Goal: Contribute content

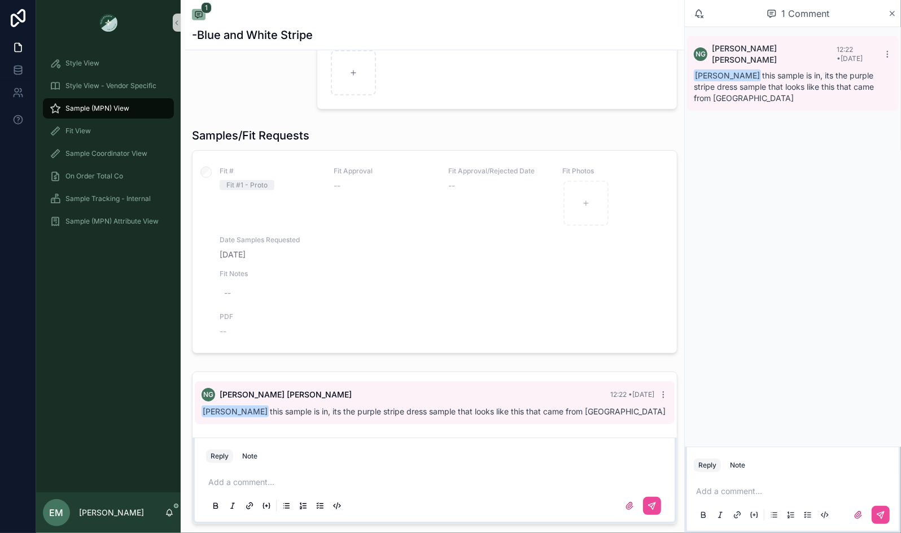
scroll to position [461, 0]
click at [347, 224] on div "Fit Approval --" at bounding box center [384, 197] width 101 height 60
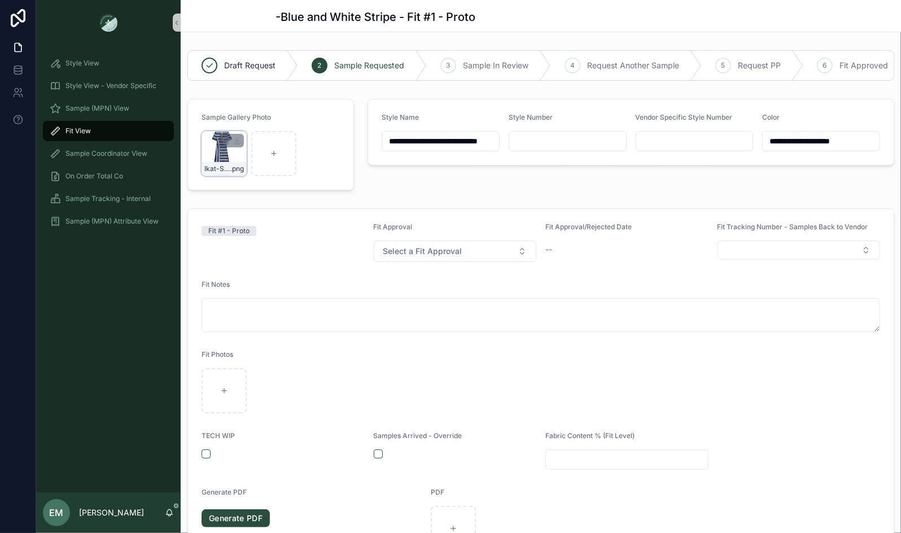
click at [216, 148] on div "Ikat-Stripe-Collar-Dress .png" at bounding box center [224, 153] width 45 height 45
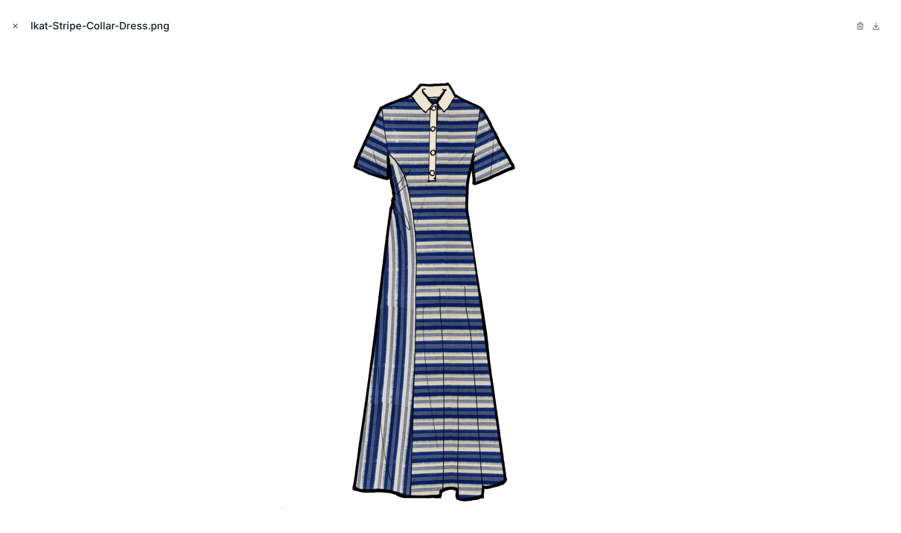
click at [18, 28] on icon "Close modal" at bounding box center [15, 26] width 8 height 8
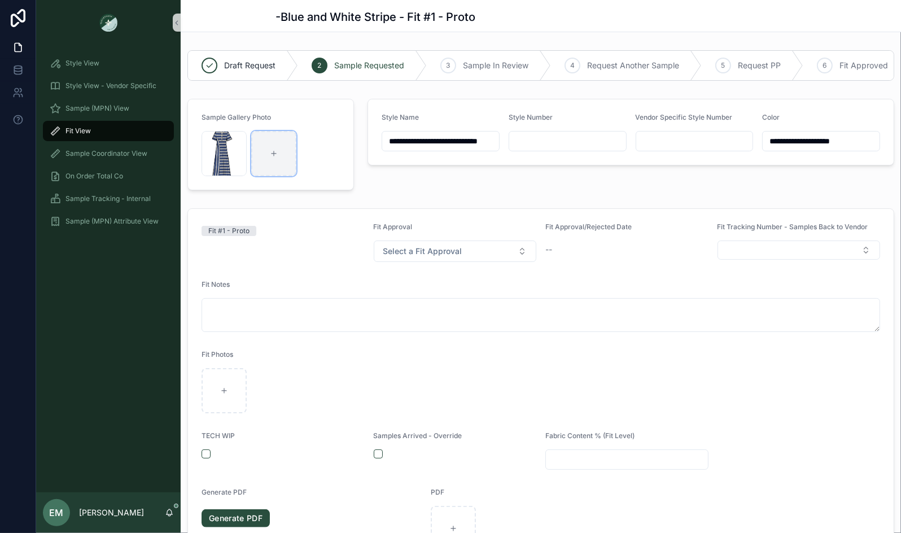
click at [275, 153] on icon "scrollable content" at bounding box center [274, 154] width 8 height 8
type input "**********"
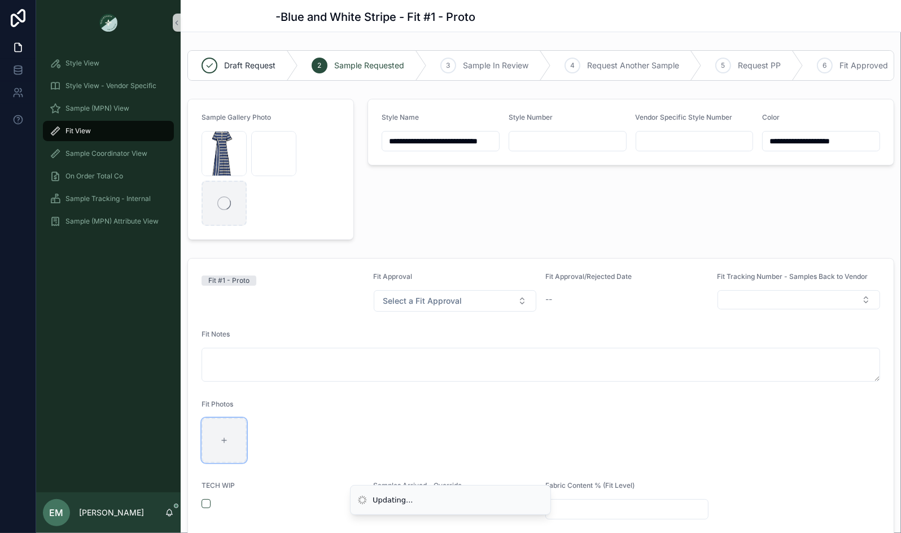
click at [226, 437] on icon "scrollable content" at bounding box center [224, 440] width 8 height 8
type input "**********"
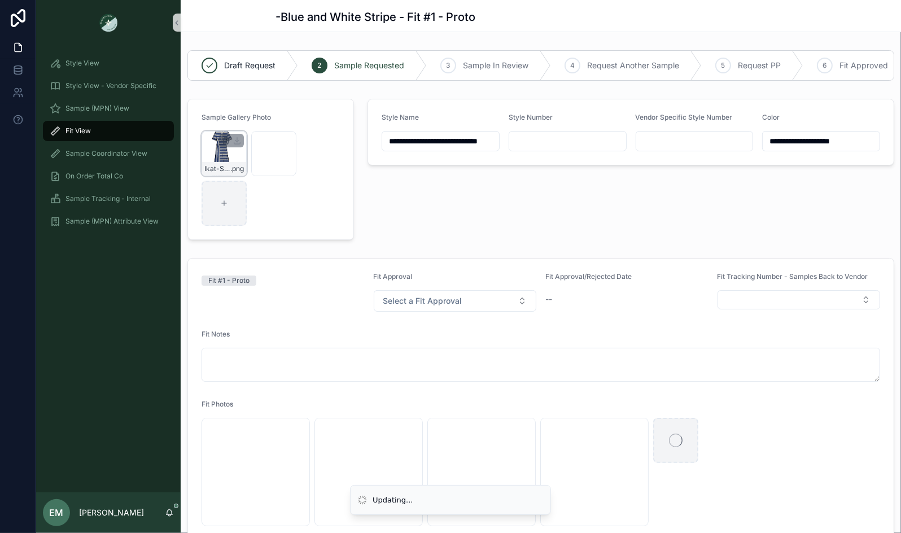
click at [229, 139] on icon "scrollable content" at bounding box center [225, 140] width 9 height 9
click at [250, 119] on icon "scrollable content" at bounding box center [250, 120] width 0 height 2
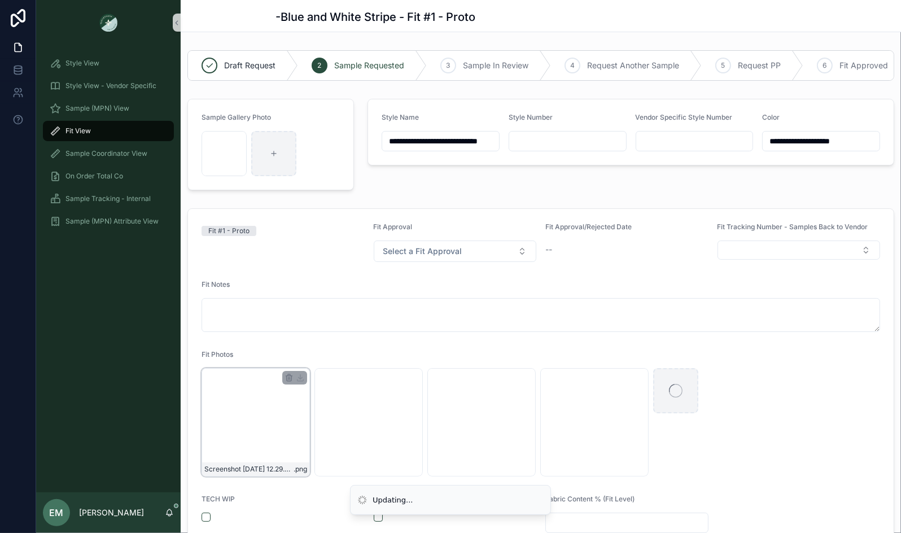
click at [235, 412] on div "Screenshot [DATE] 12.29.20 PM .png" at bounding box center [256, 422] width 108 height 108
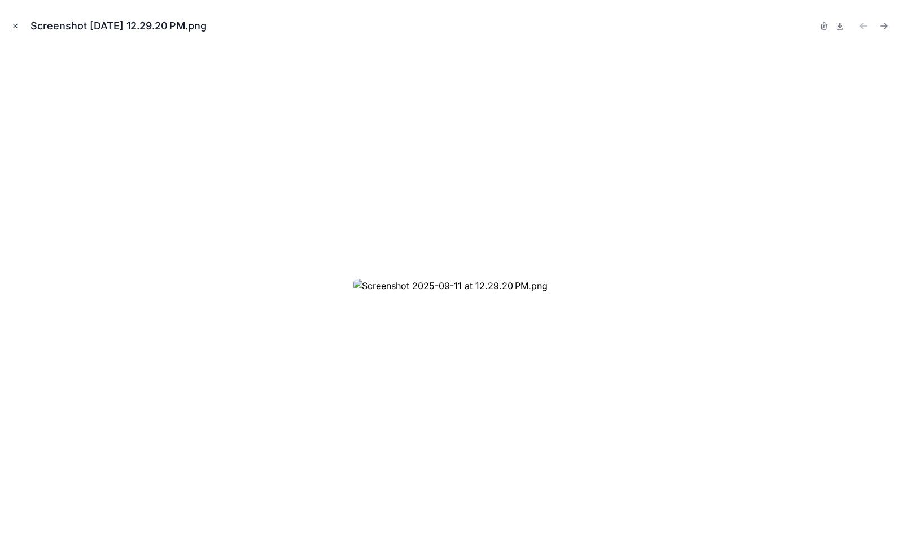
click at [14, 24] on icon "Close modal" at bounding box center [16, 26] width 4 height 4
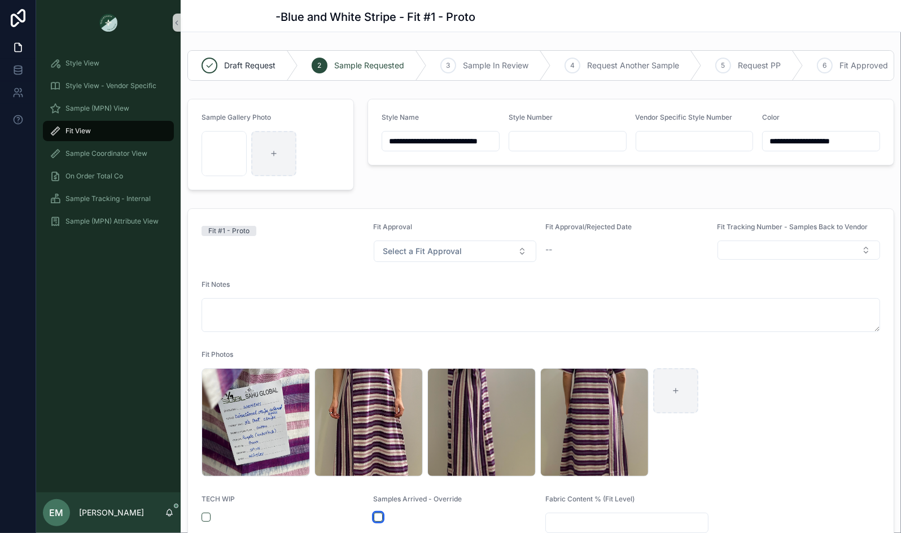
click at [379, 514] on button "scrollable content" at bounding box center [378, 517] width 9 height 9
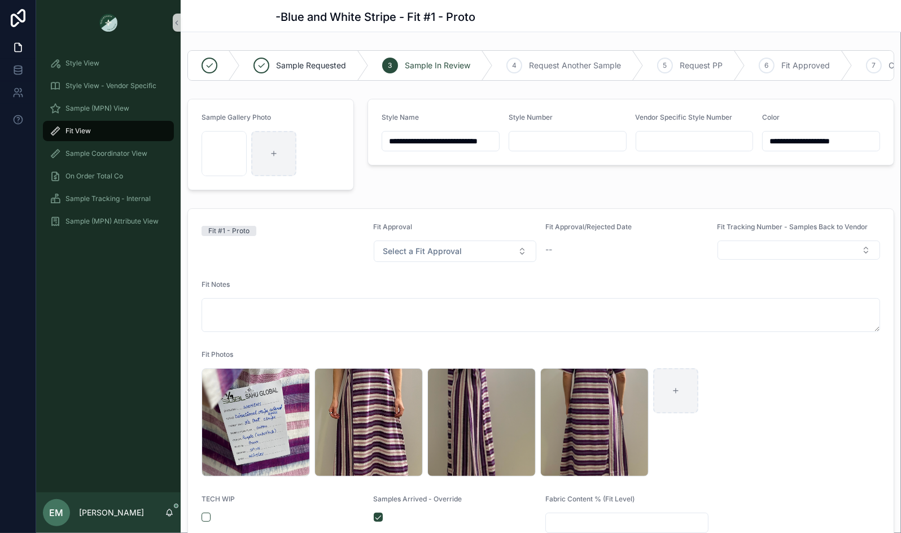
click at [403, 191] on div "**********" at bounding box center [631, 144] width 540 height 100
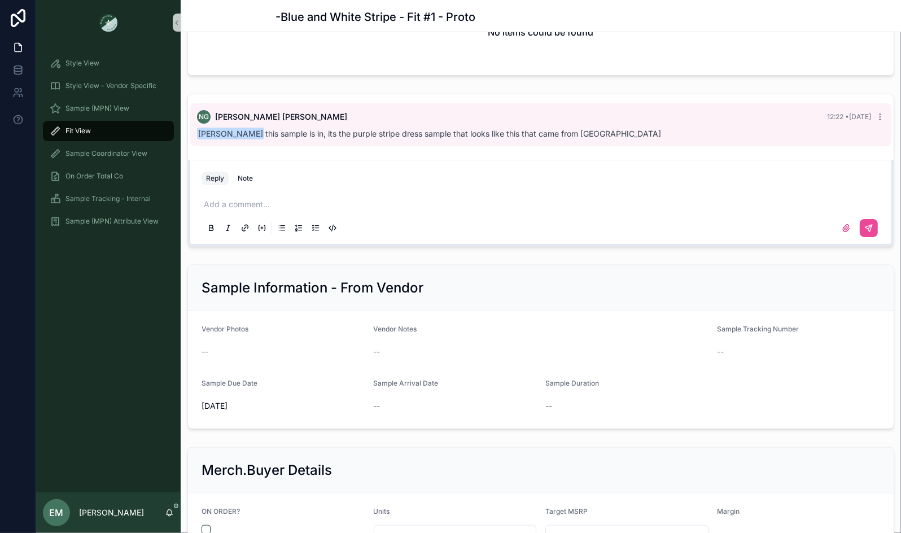
scroll to position [852, 0]
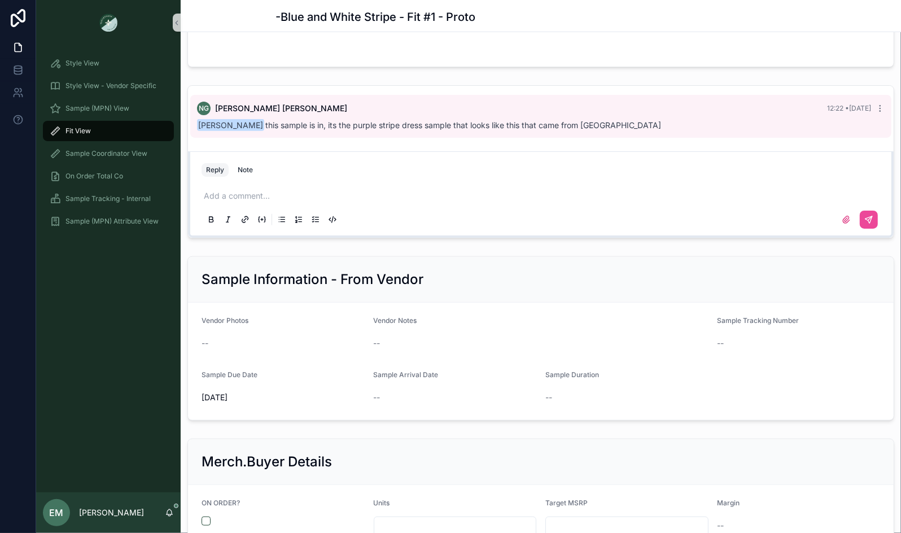
click at [294, 190] on p "scrollable content" at bounding box center [543, 195] width 679 height 11
click at [870, 216] on icon "scrollable content" at bounding box center [870, 218] width 4 height 4
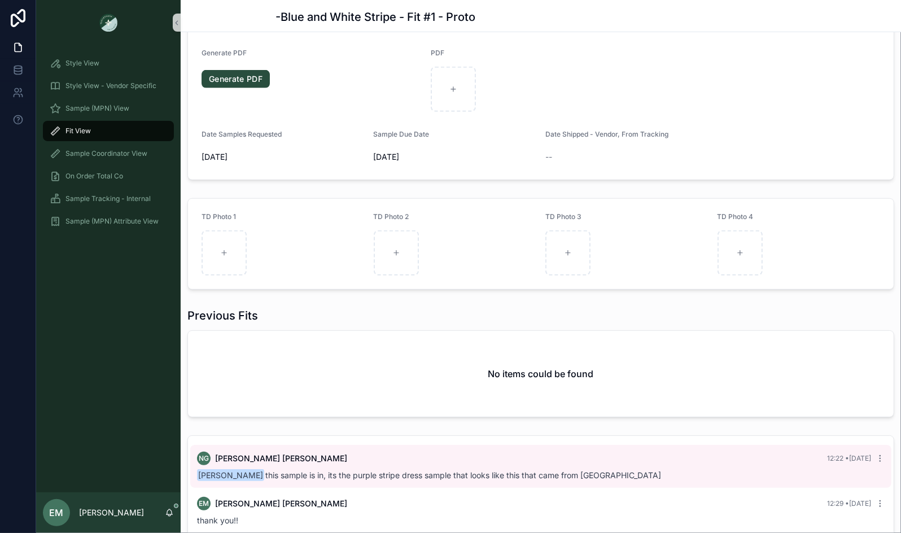
scroll to position [0, 0]
